Goal: Ask a question: Seek information or help from site administrators or community

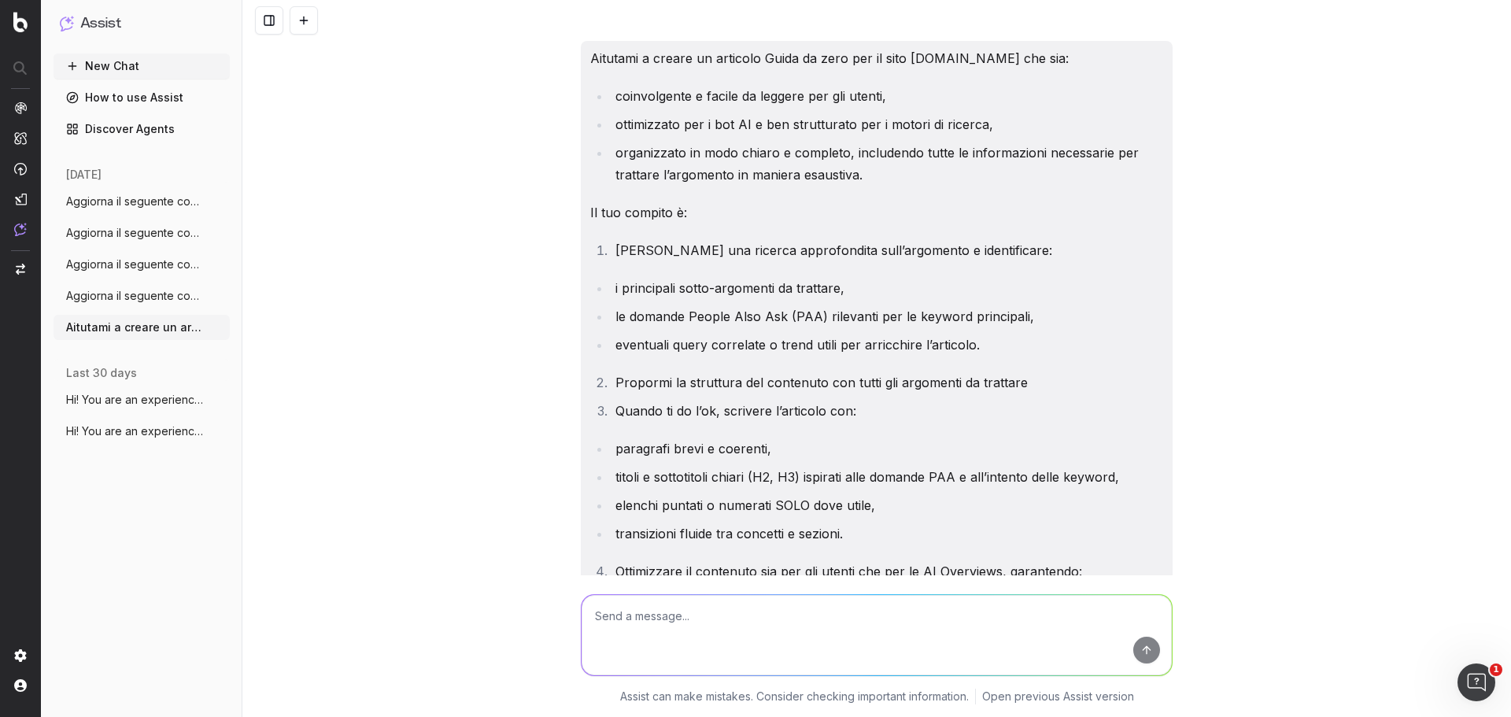
scroll to position [6204, 0]
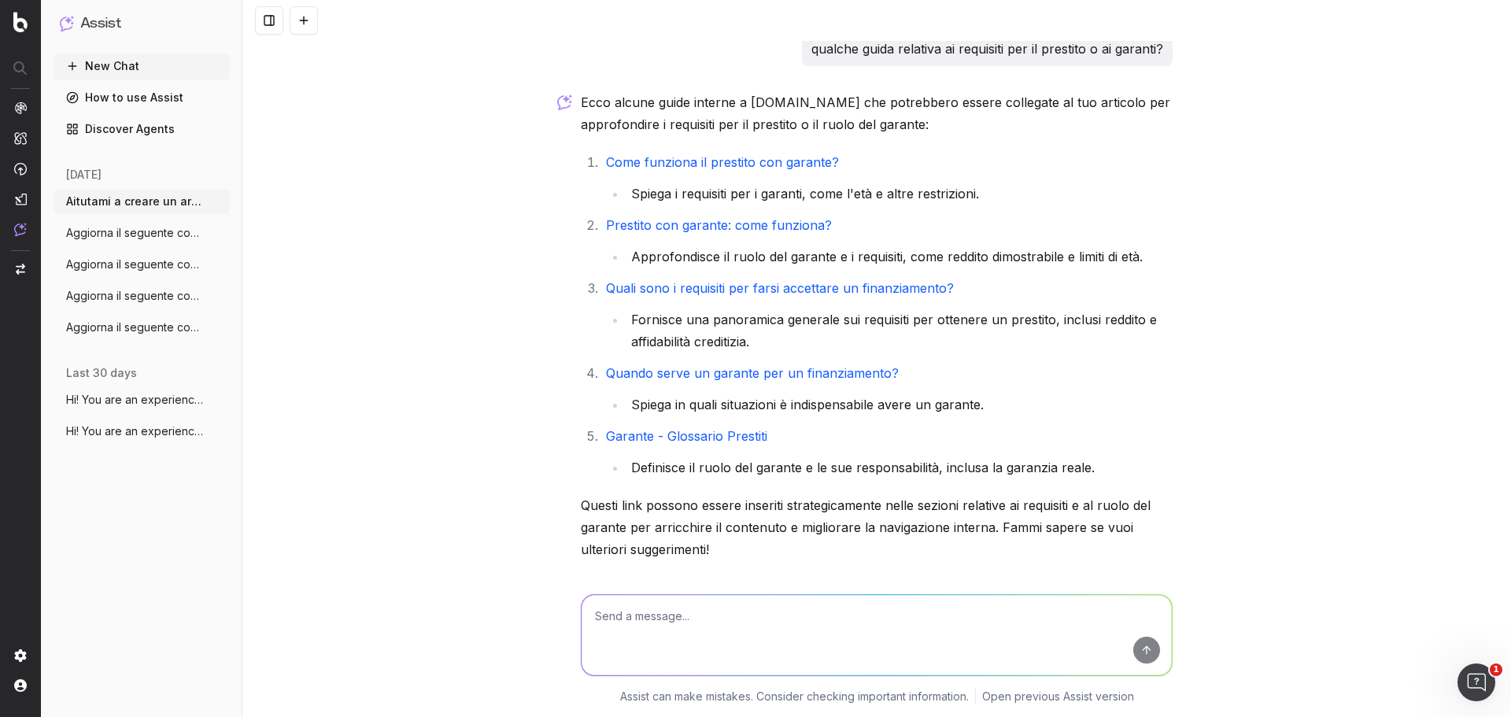
click at [110, 65] on button "New Chat" at bounding box center [141, 65] width 176 height 25
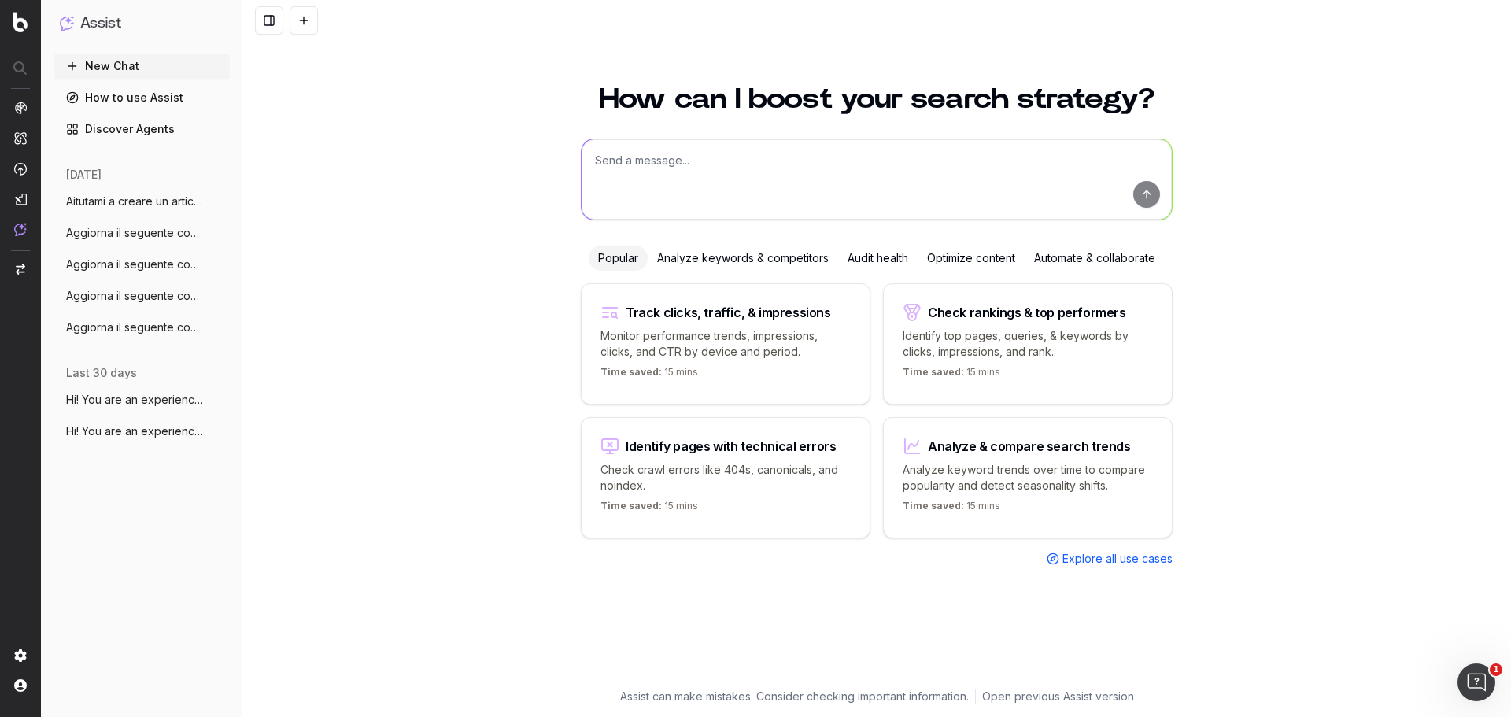
click at [707, 184] on textarea at bounding box center [876, 179] width 590 height 80
paste textarea "Loremip d sitametconsec adipis elitsedd Eiusmod Temporinc/Utlab/Etdo ma aliq en…"
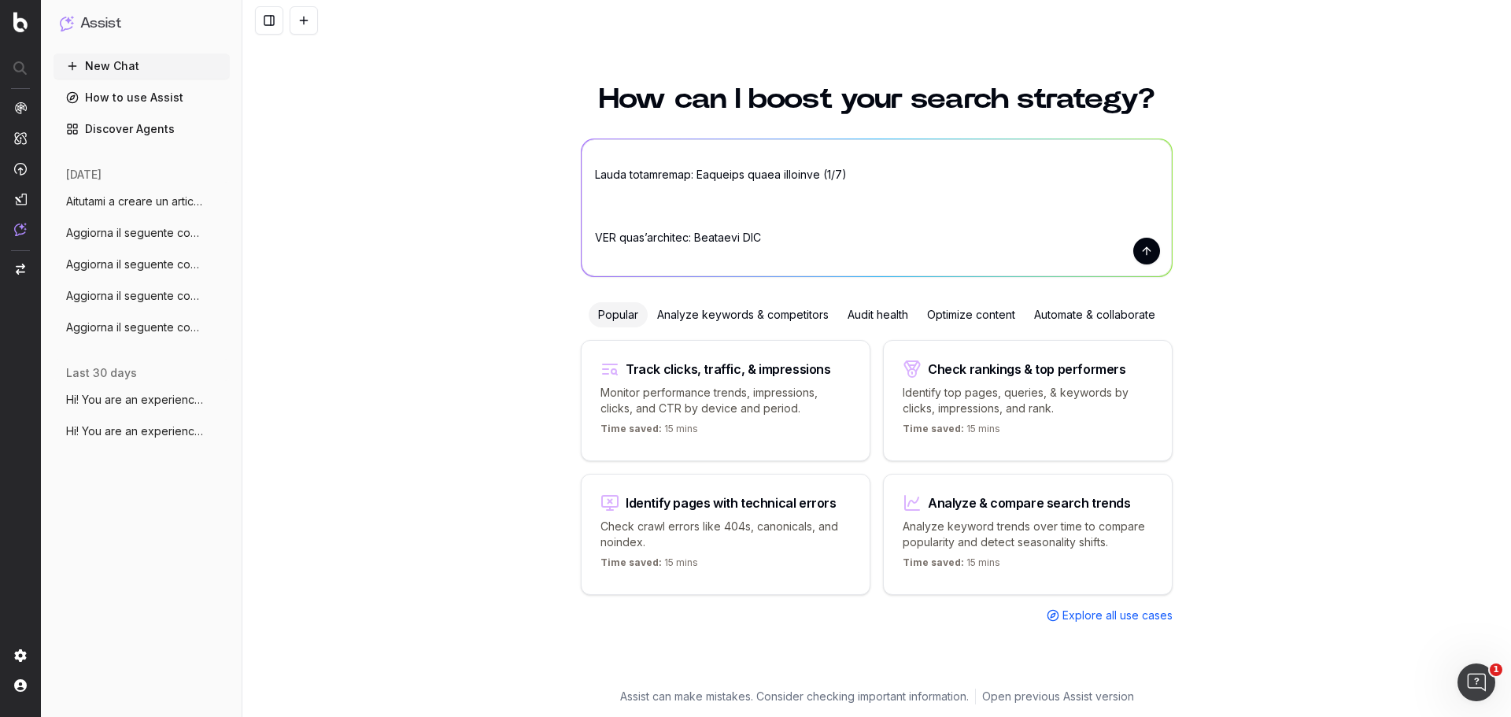
drag, startPoint x: 762, startPoint y: 206, endPoint x: 678, endPoint y: 206, distance: 84.2
click at [678, 206] on textarea at bounding box center [876, 207] width 590 height 137
paste textarea "[URL][DOMAIN_NAME]"
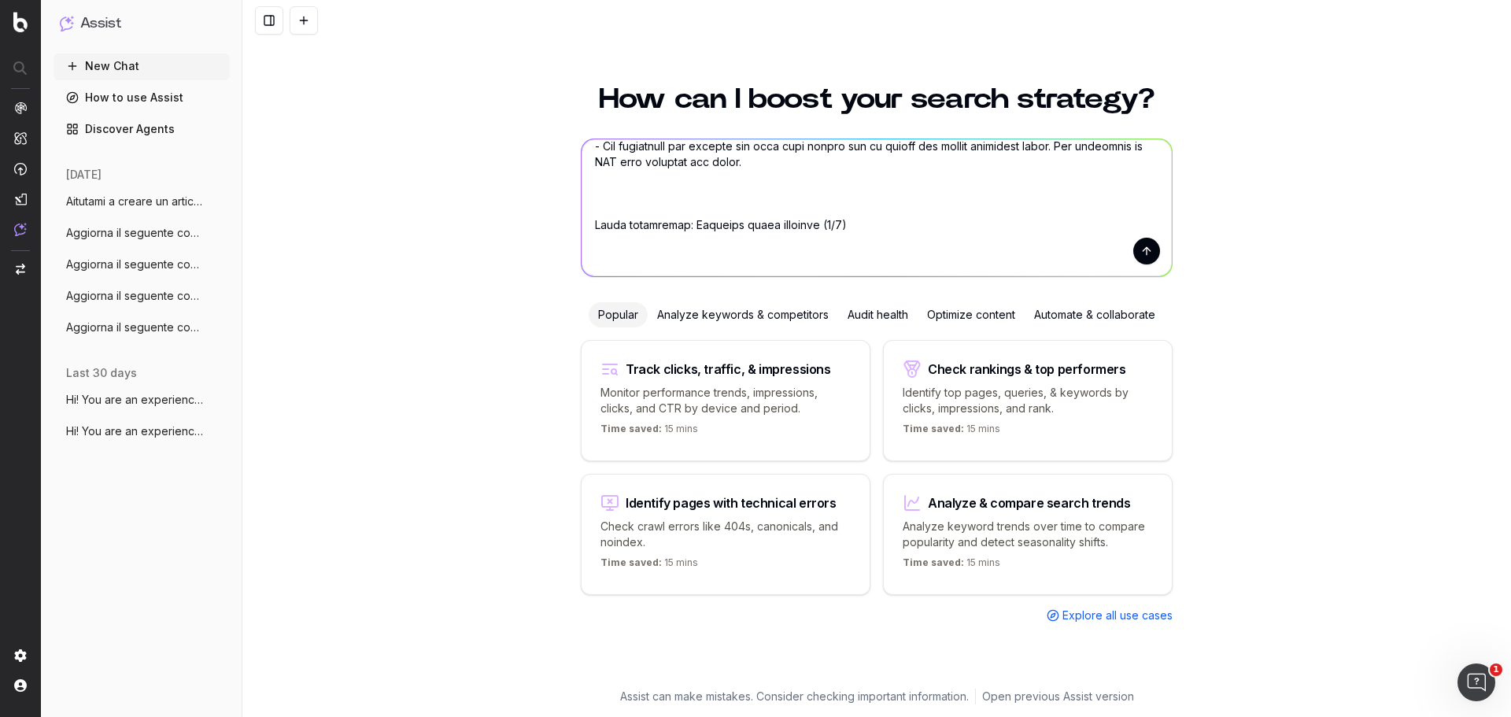
scroll to position [615, 0]
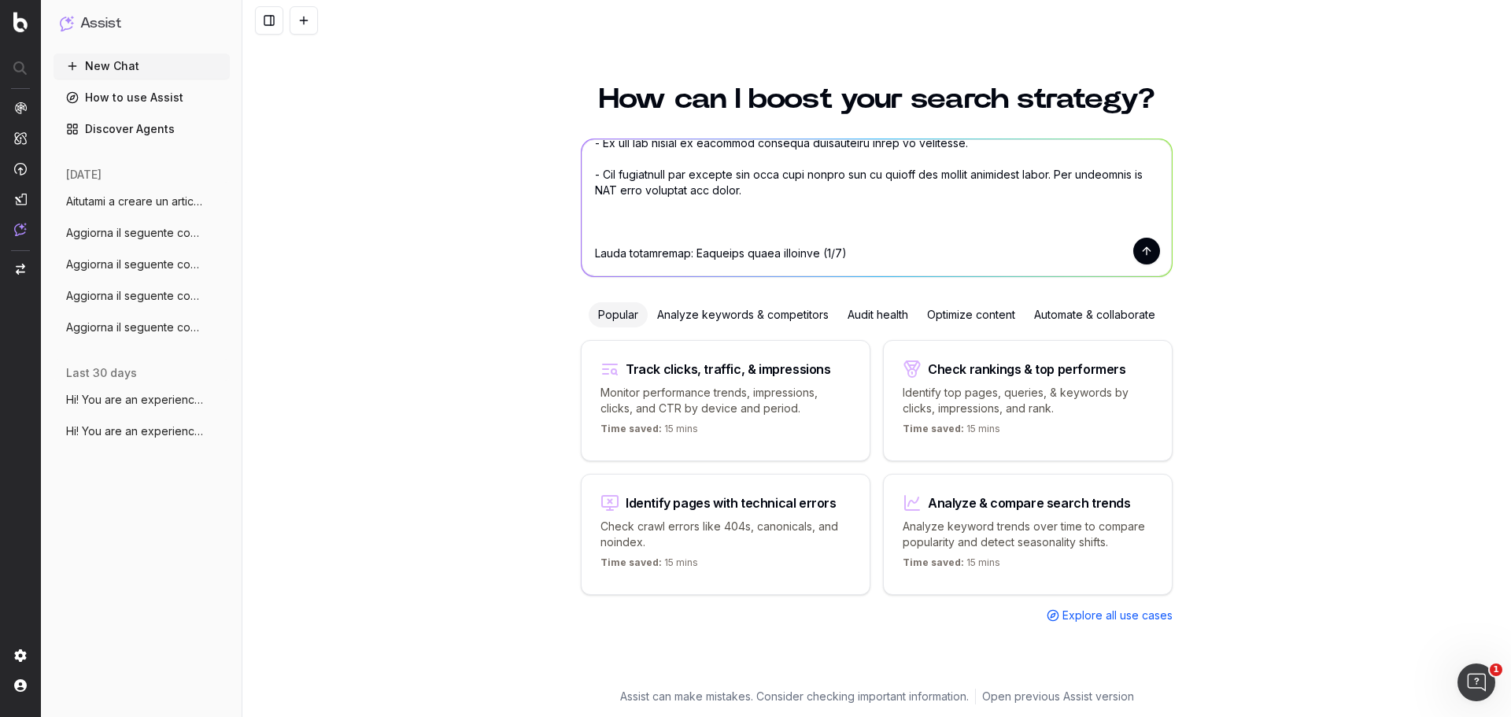
drag, startPoint x: 678, startPoint y: 221, endPoint x: 823, endPoint y: 227, distance: 144.9
click at [823, 227] on textarea at bounding box center [876, 207] width 590 height 137
paste textarea "tabelle prestiti inpdap"
click at [928, 223] on textarea at bounding box center [876, 207] width 590 height 137
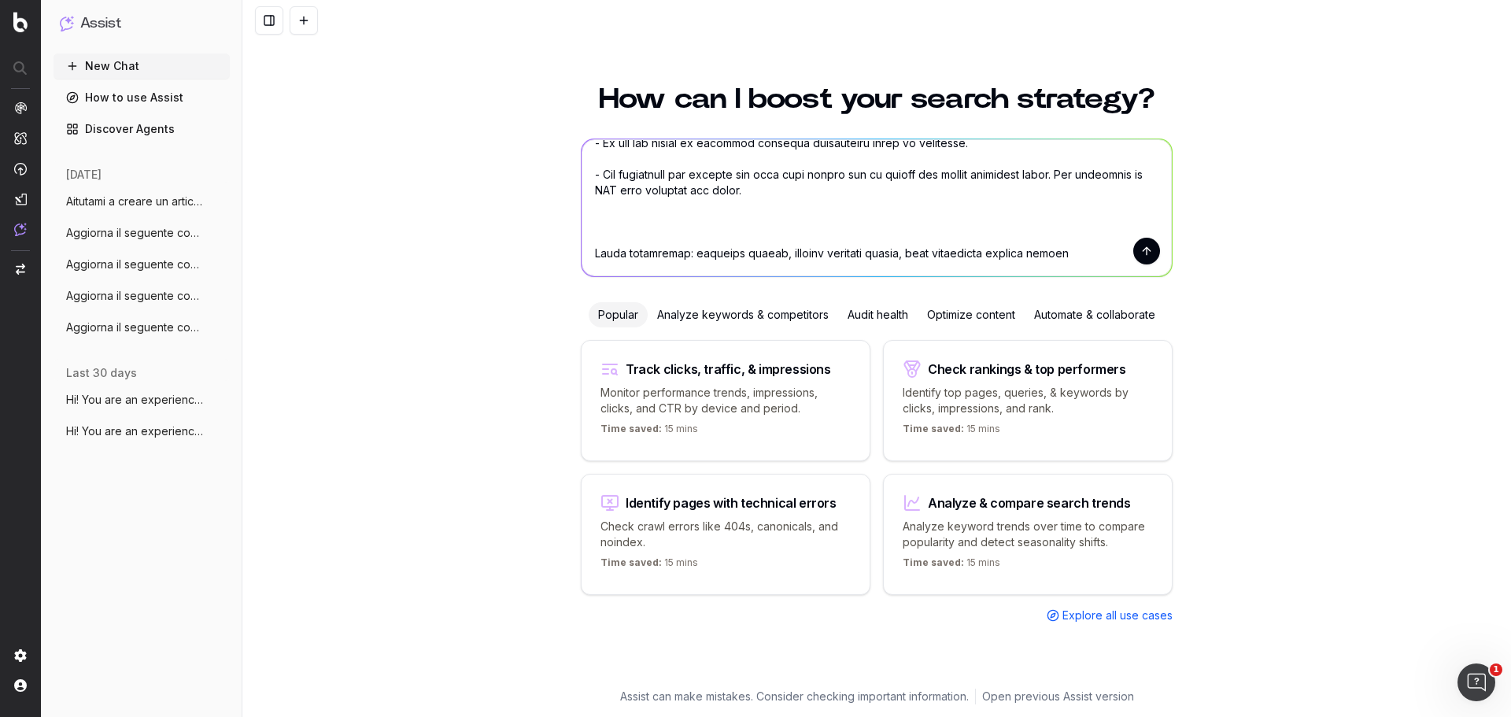
click at [817, 194] on textarea at bounding box center [876, 207] width 590 height 137
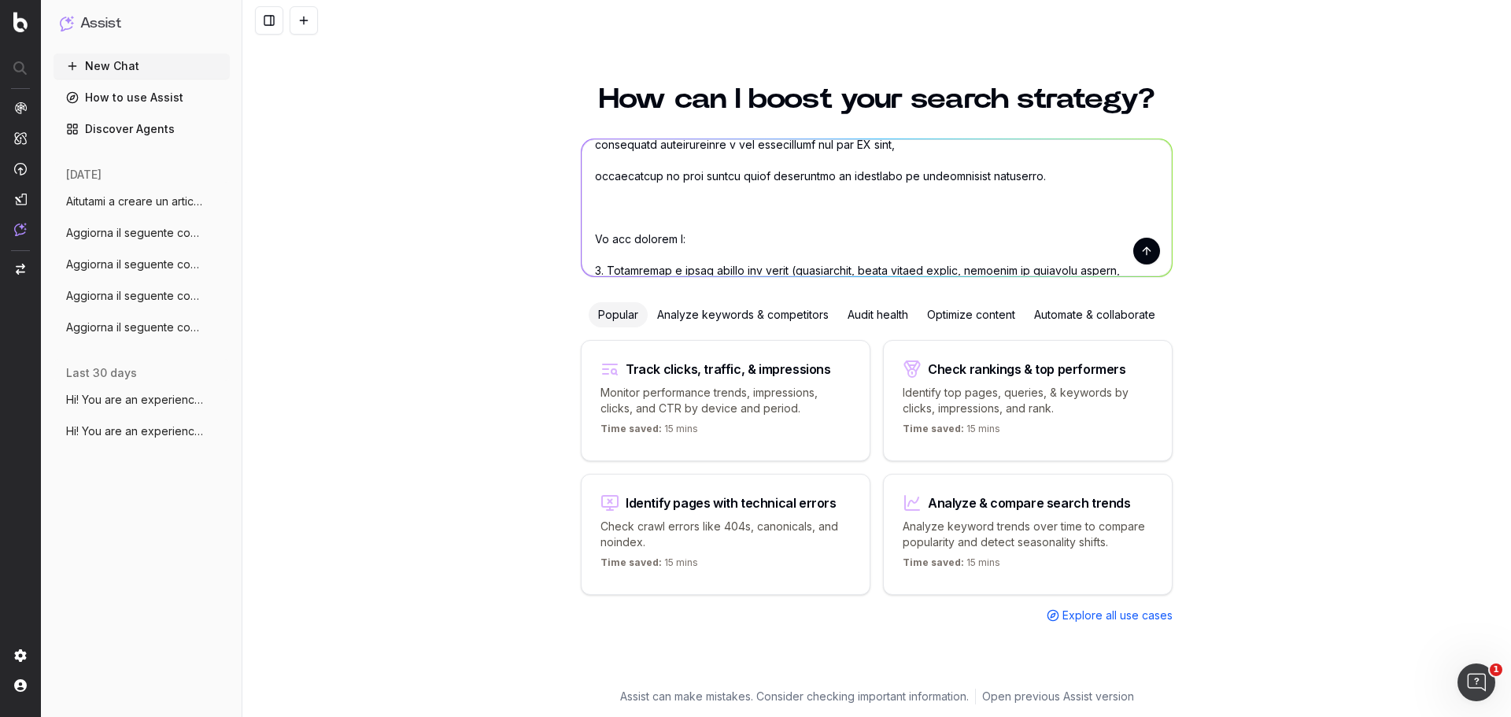
scroll to position [0, 0]
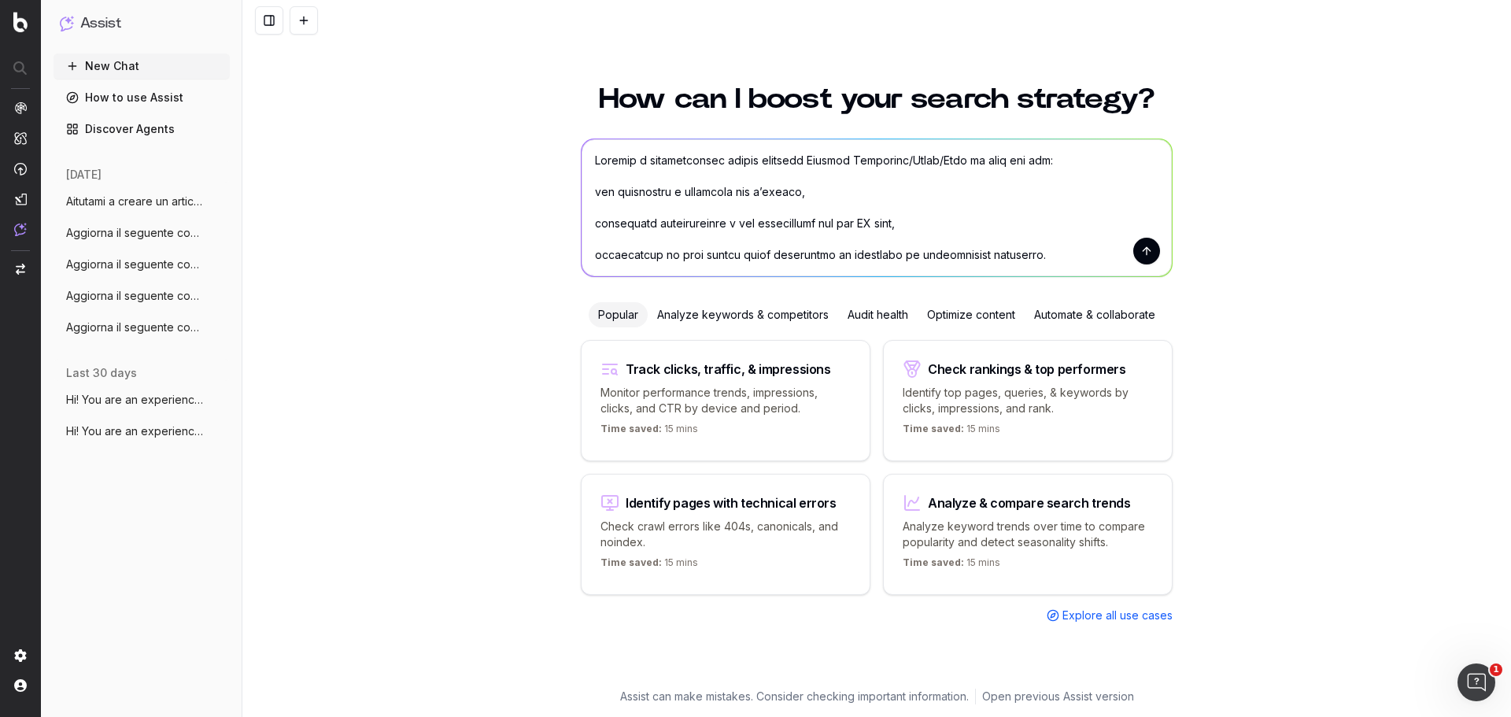
click at [785, 157] on textarea at bounding box center [876, 207] width 590 height 137
drag, startPoint x: 891, startPoint y: 159, endPoint x: 956, endPoint y: 159, distance: 65.3
click at [956, 159] on textarea at bounding box center [876, 207] width 590 height 137
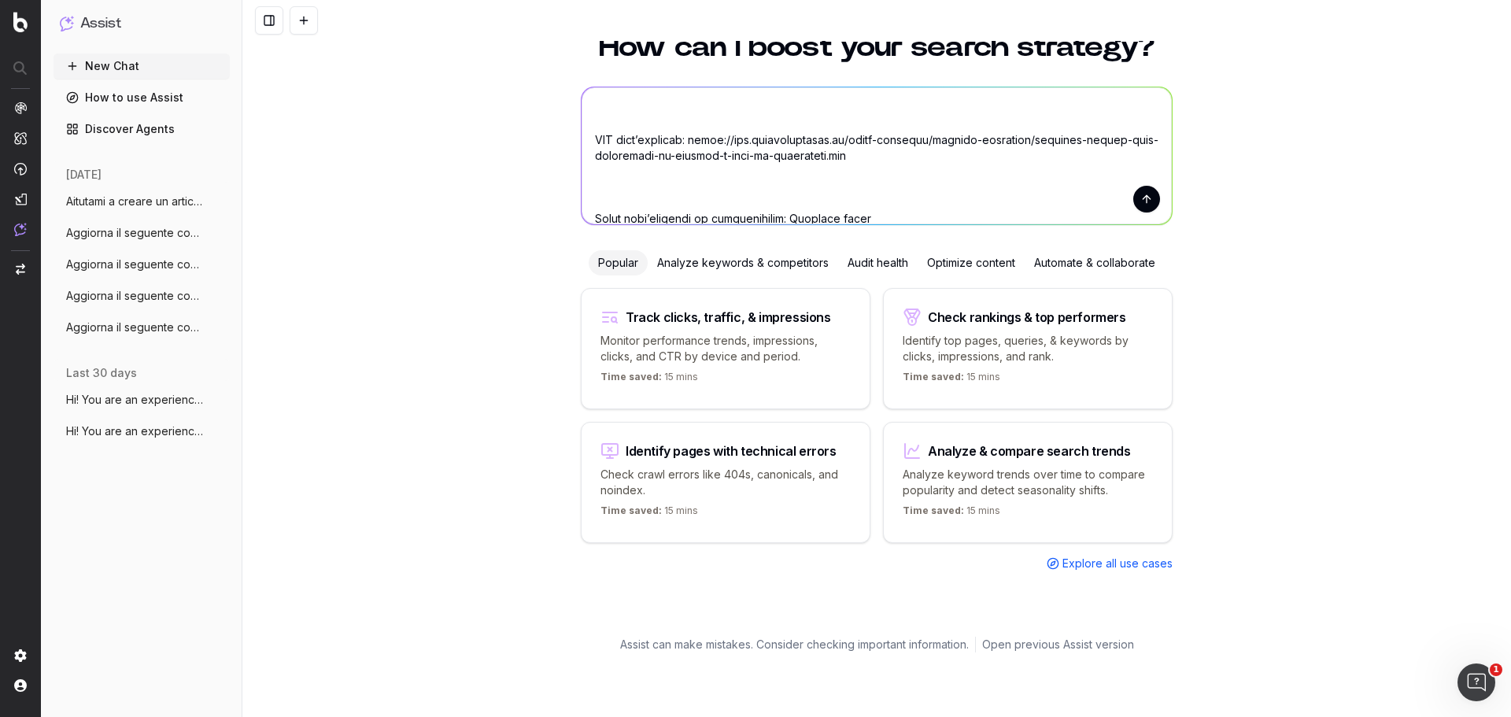
scroll to position [79, 0]
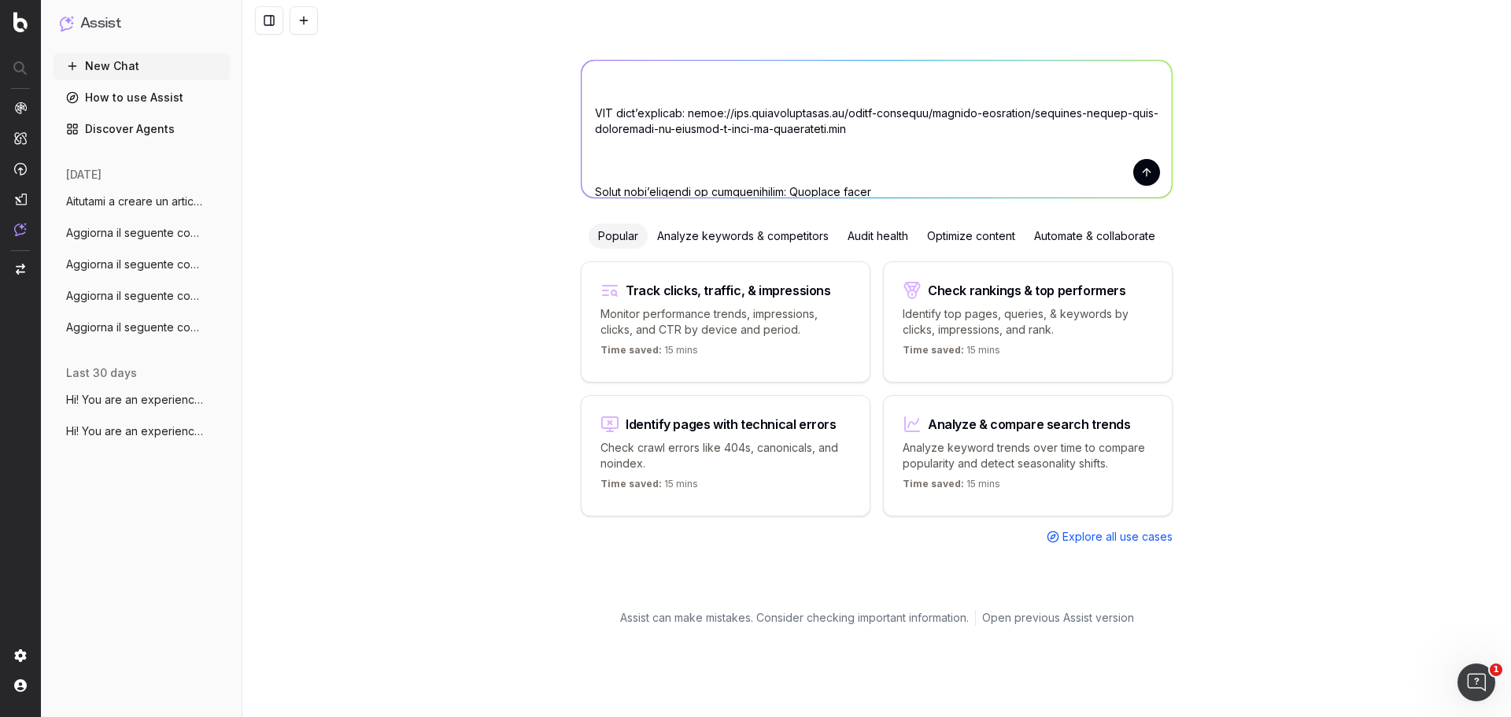
drag, startPoint x: 871, startPoint y: 177, endPoint x: 767, endPoint y: 181, distance: 103.9
click at [767, 181] on textarea at bounding box center [876, 129] width 590 height 137
click at [811, 174] on textarea at bounding box center [876, 129] width 590 height 137
paste textarea "Loremips DOLORS: amet consectetu ad elitsed d eius te incididunt? U laboree dol…"
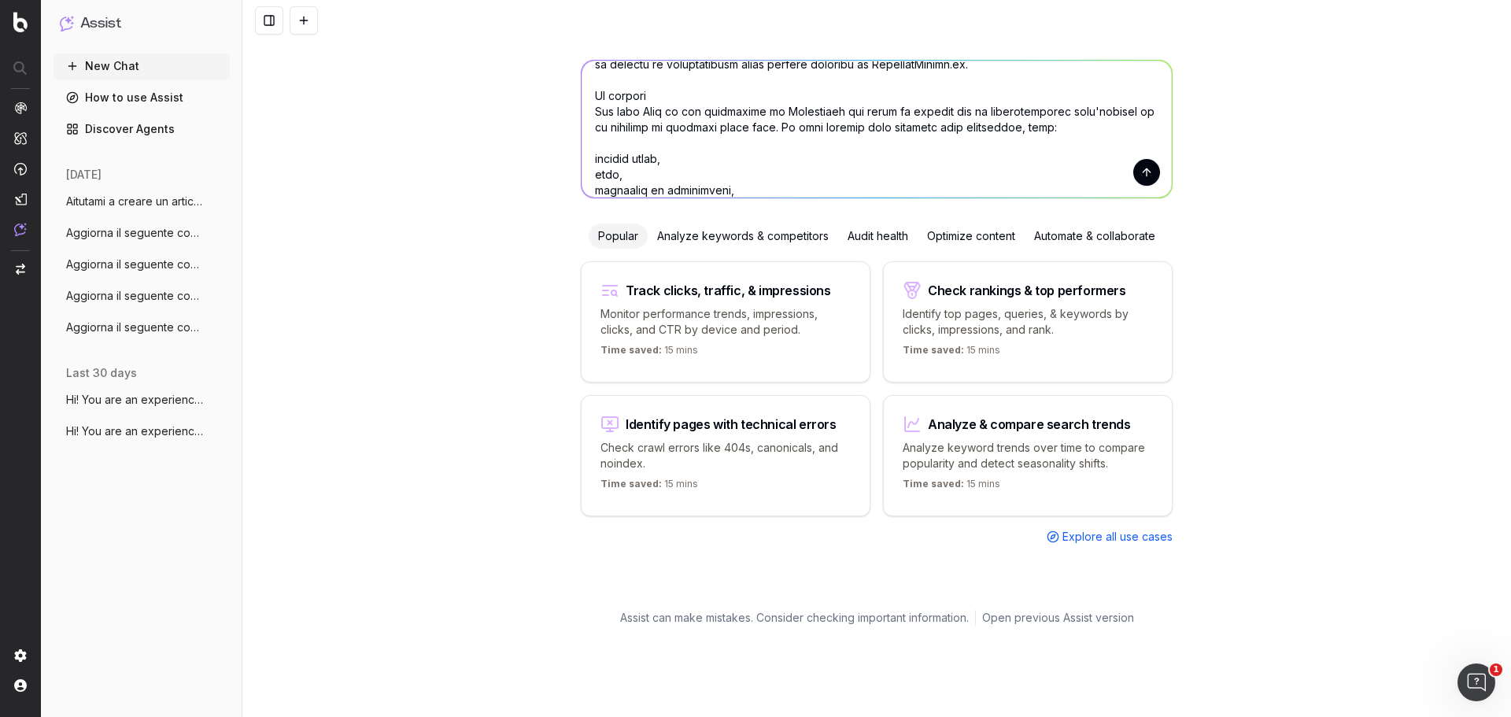
type textarea "Loremip d sitametconsec adipis elitsedd Eiusmod Temporinc ut labo etd mag: ali …"
click at [1133, 172] on button "submit" at bounding box center [1146, 172] width 27 height 27
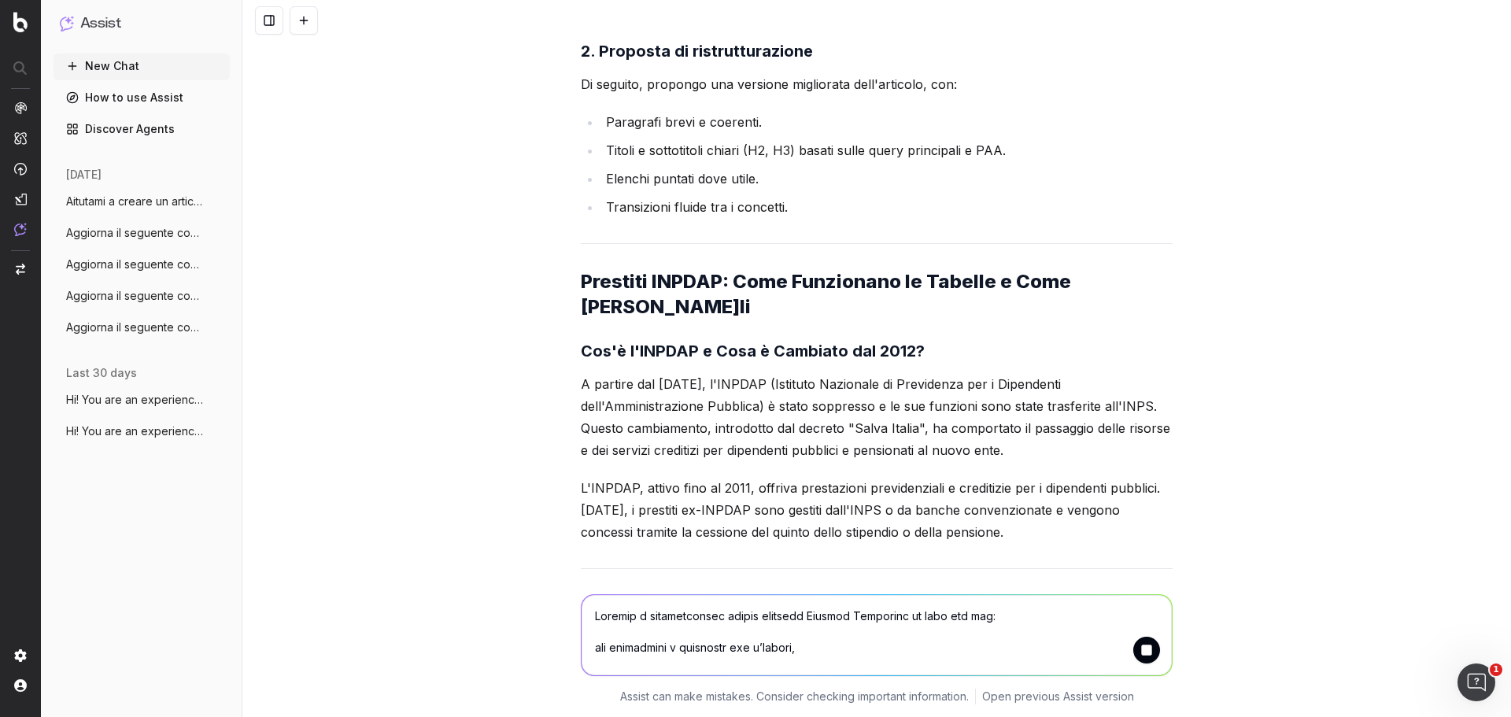
scroll to position [5762, 0]
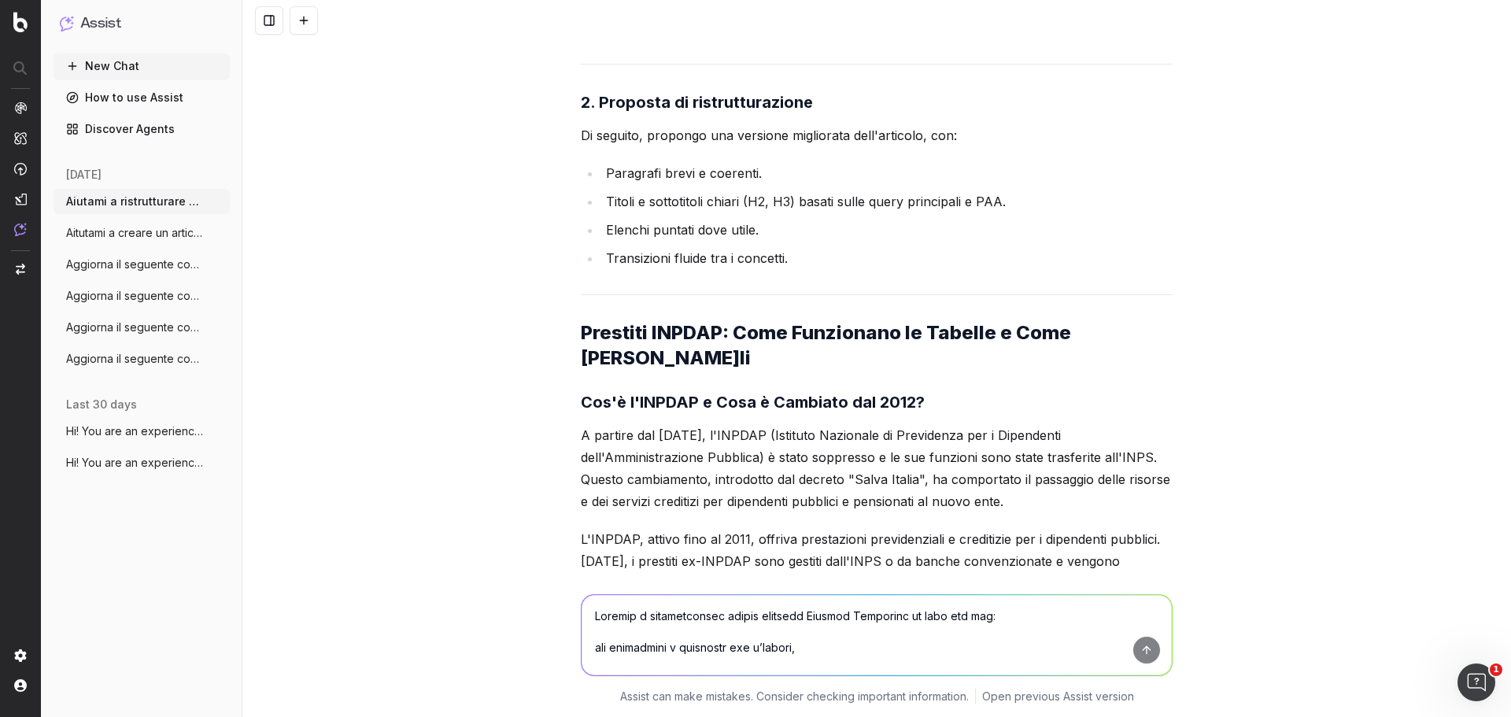
scroll to position [5841, 0]
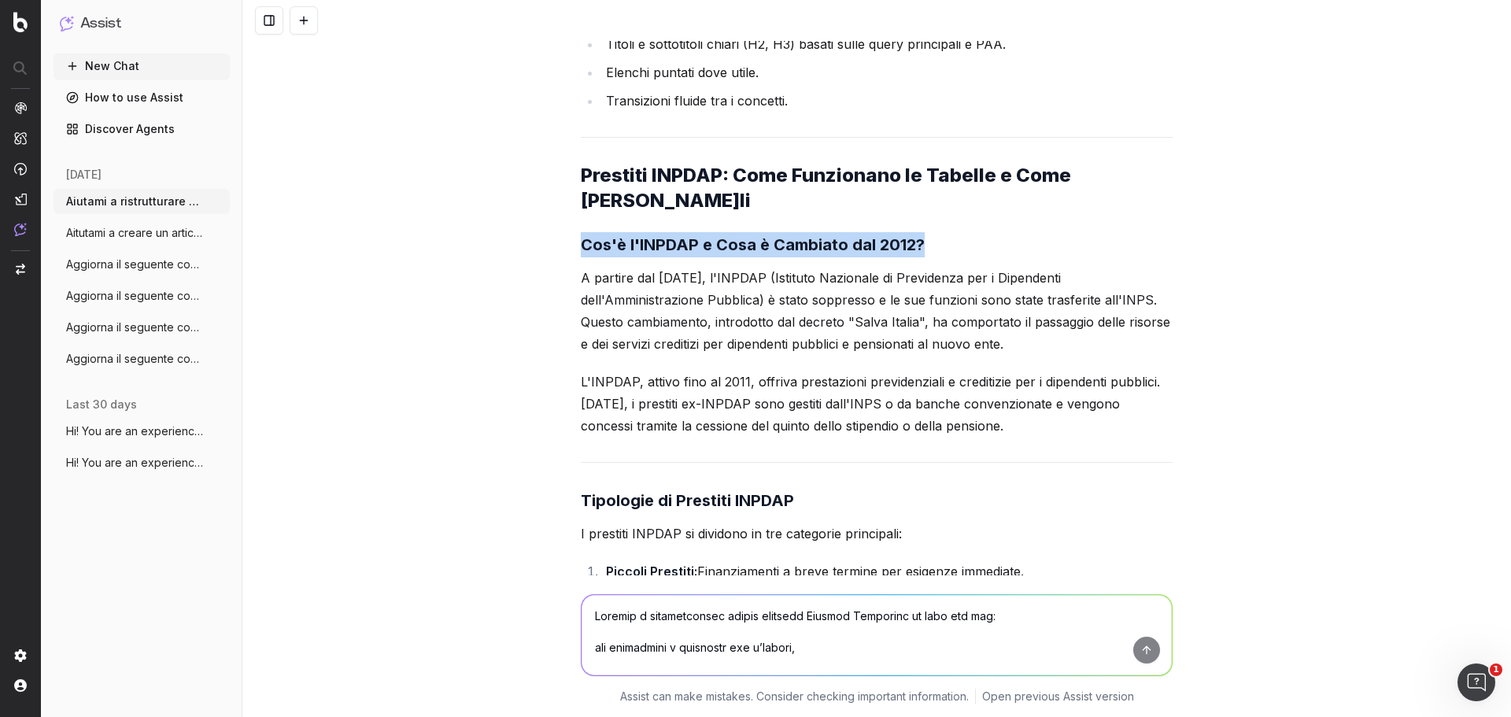
drag, startPoint x: 577, startPoint y: 201, endPoint x: 931, endPoint y: 202, distance: 353.3
click at [931, 232] on h3 "Cos'è l'INPDAP e Cosa è Cambiato dal 2012?" at bounding box center [877, 244] width 592 height 25
copy strong "Cos'è l'INPDAP e Cosa è Cambiato dal 2012?"
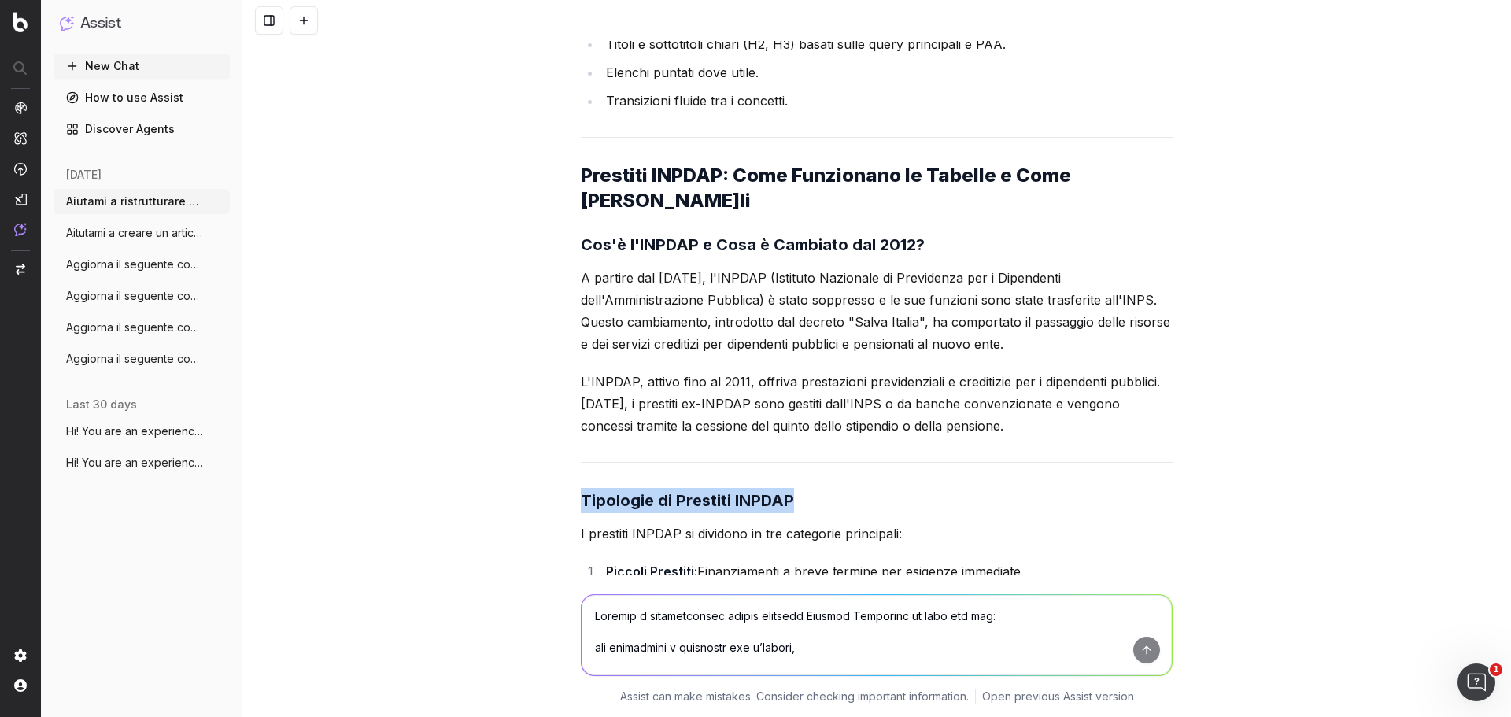
drag, startPoint x: 575, startPoint y: 456, endPoint x: 790, endPoint y: 456, distance: 214.8
click at [790, 488] on h3 "Tipologie di Prestiti INPDAP" at bounding box center [877, 500] width 592 height 25
copy strong "Tipologie di Prestiti INPDAP"
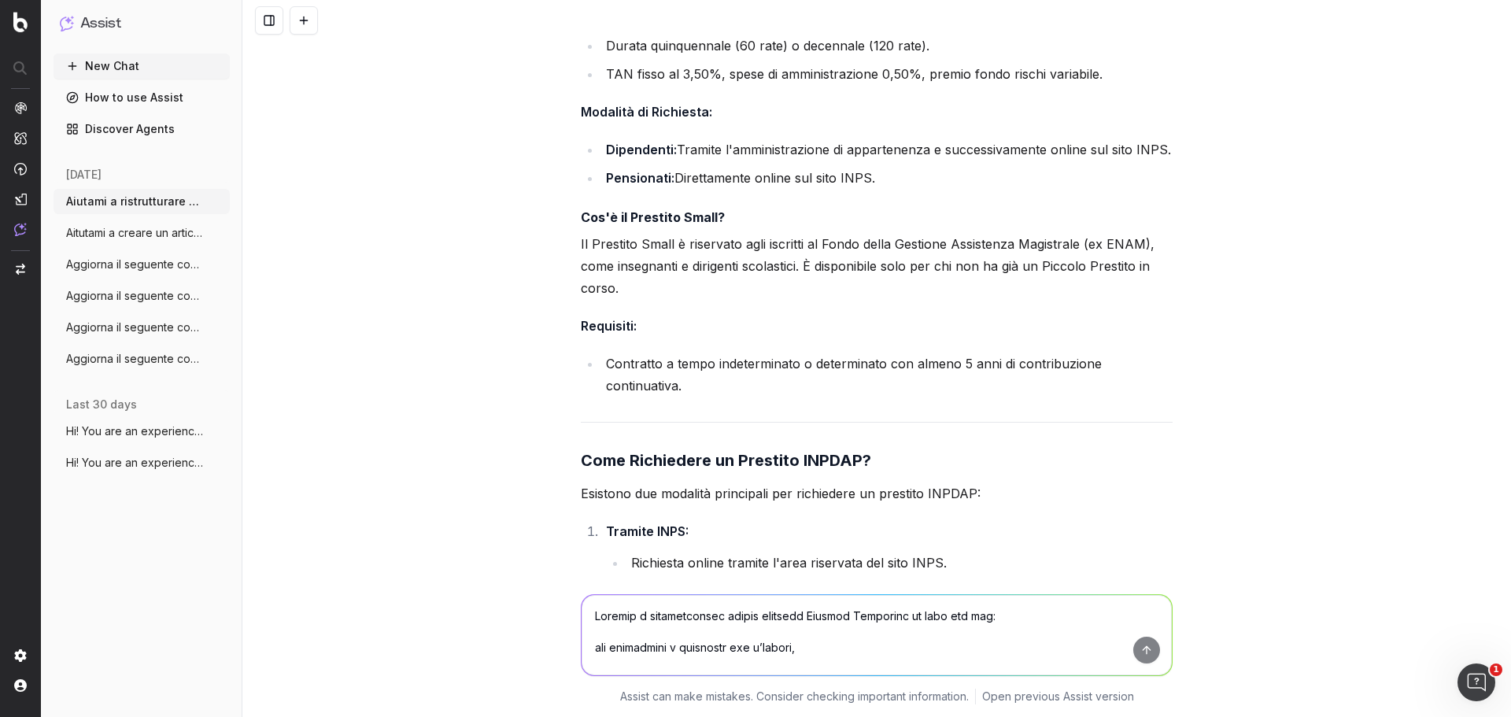
scroll to position [7021, 0]
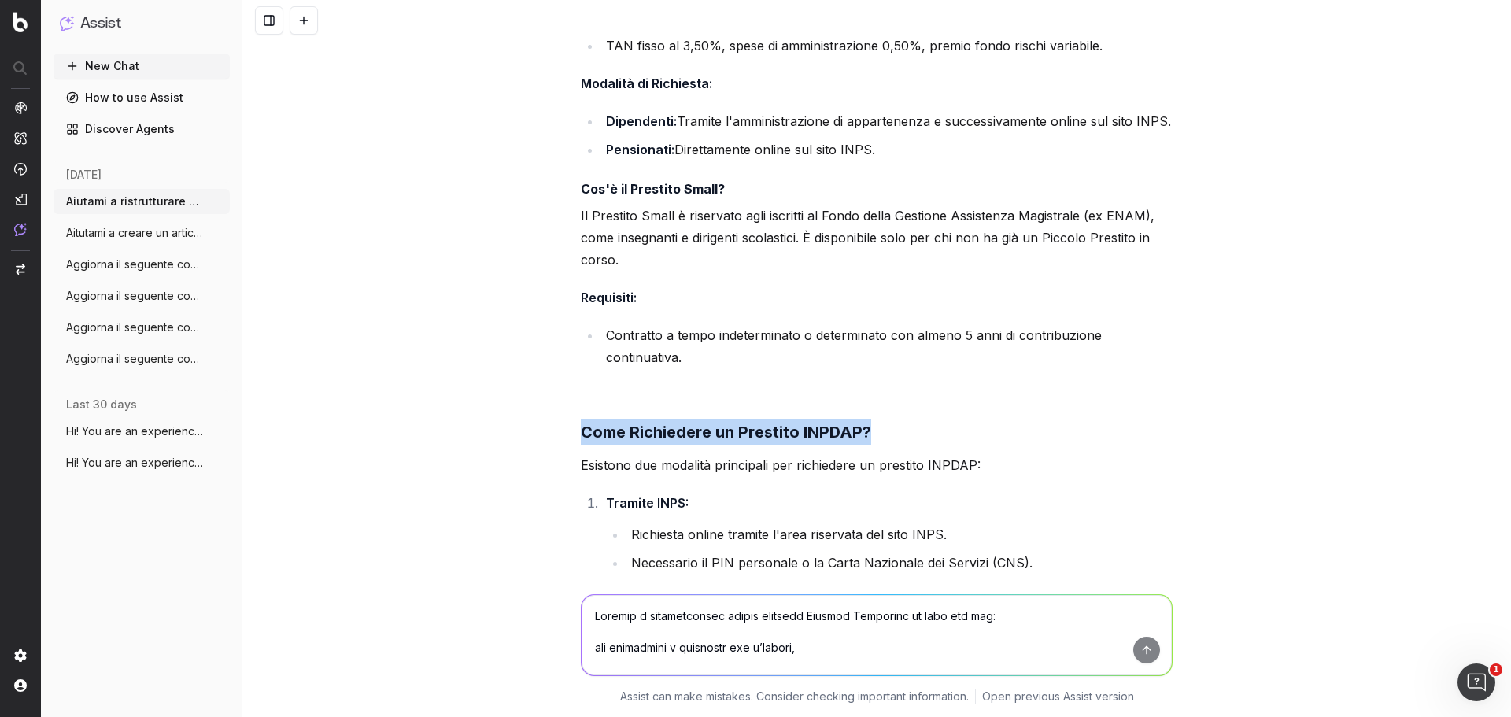
drag, startPoint x: 570, startPoint y: 394, endPoint x: 924, endPoint y: 386, distance: 354.1
copy strong "Come Richiedere un Prestito INPDAP?"
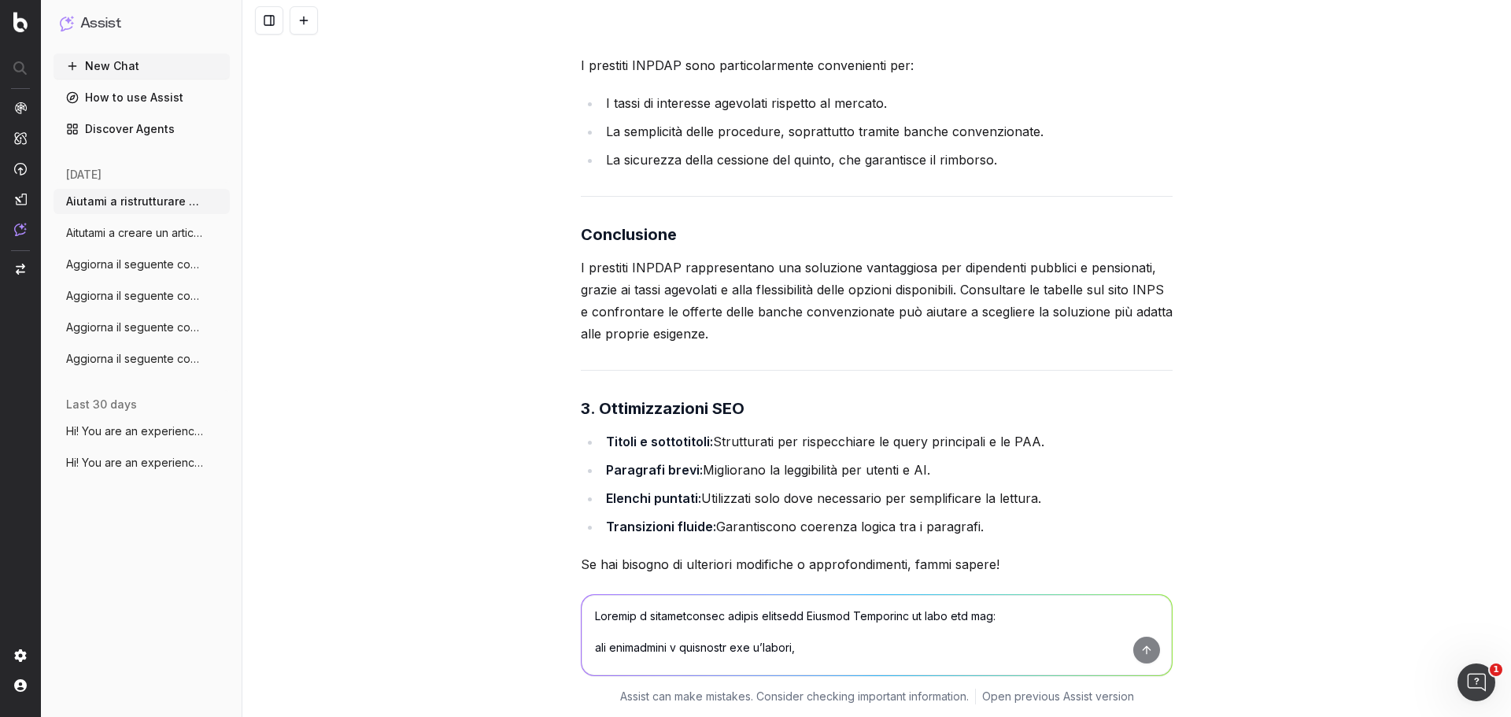
scroll to position [8351, 0]
